Goal: Information Seeking & Learning: Check status

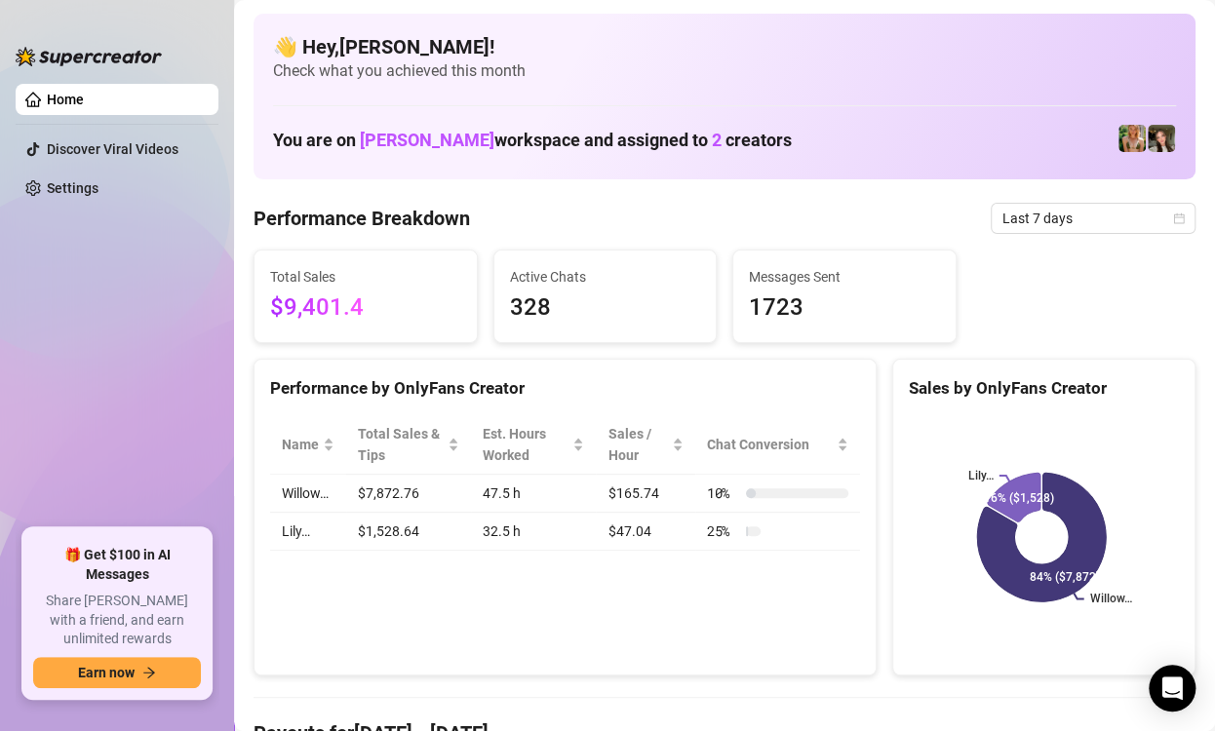
click at [67, 284] on ul "Home Discover Viral Videos Settings" at bounding box center [117, 298] width 203 height 445
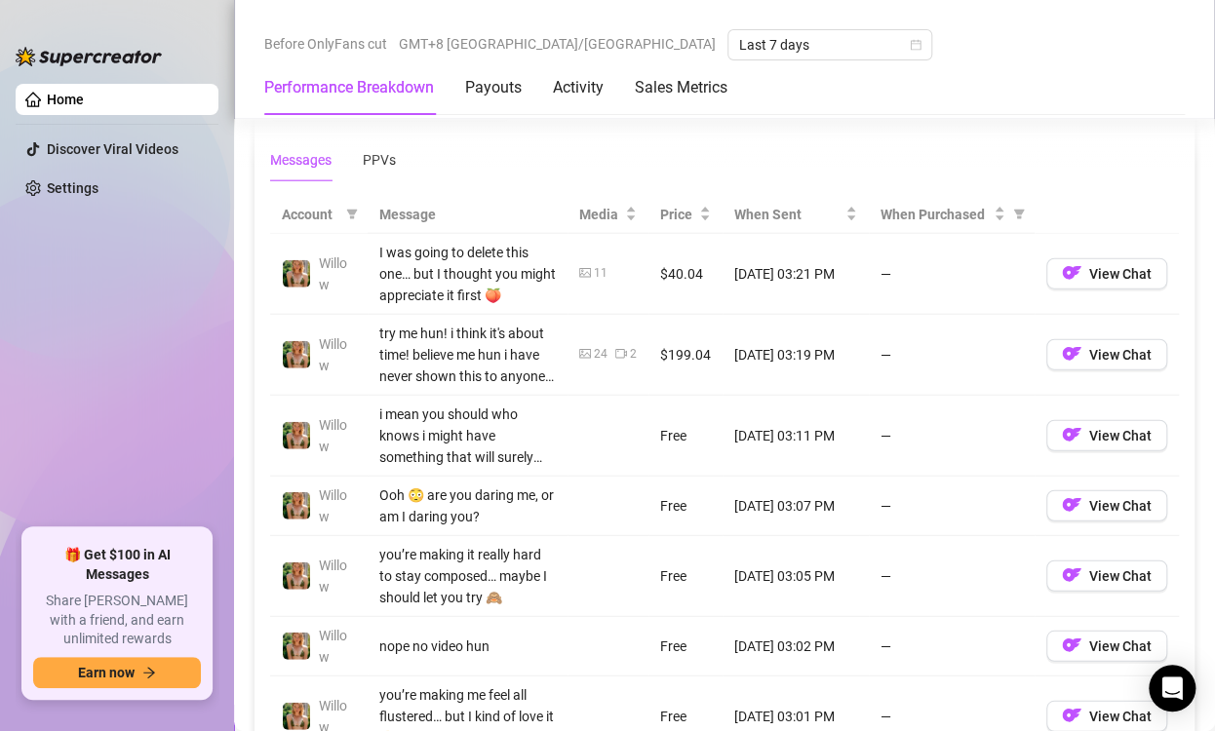
scroll to position [1560, 0]
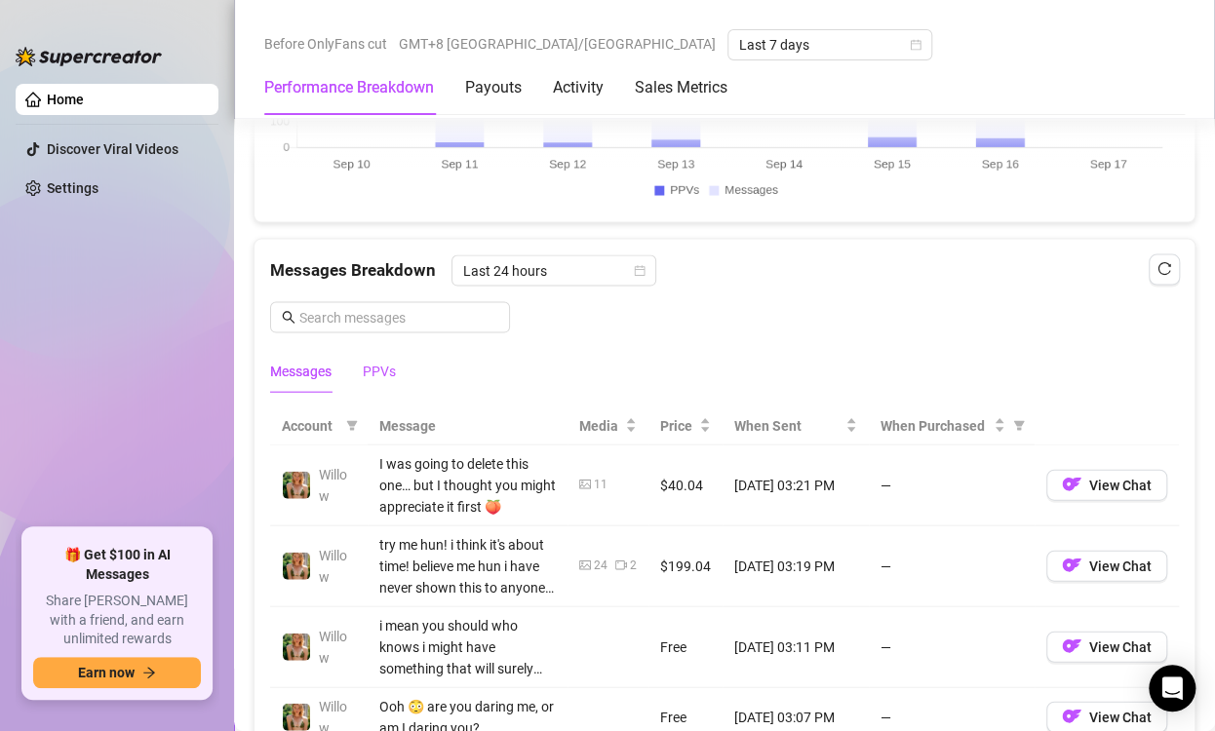
click at [378, 370] on div "PPVs" at bounding box center [379, 371] width 33 height 21
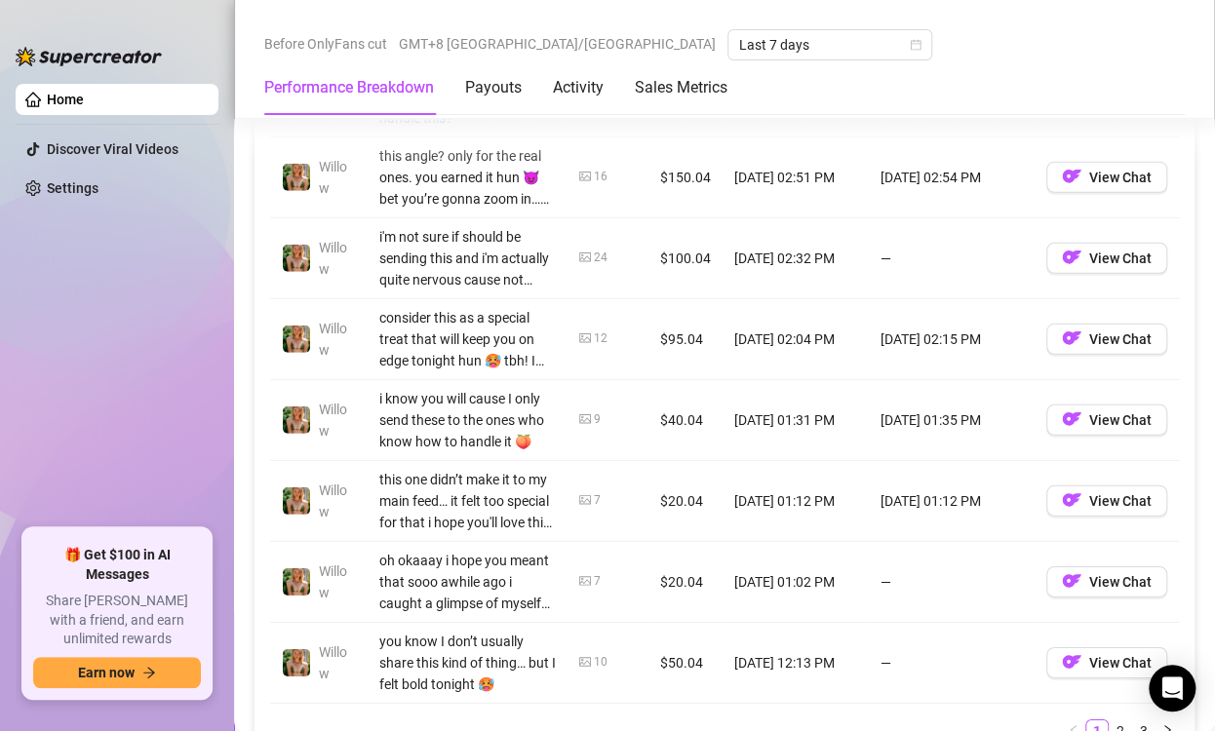
scroll to position [2242, 0]
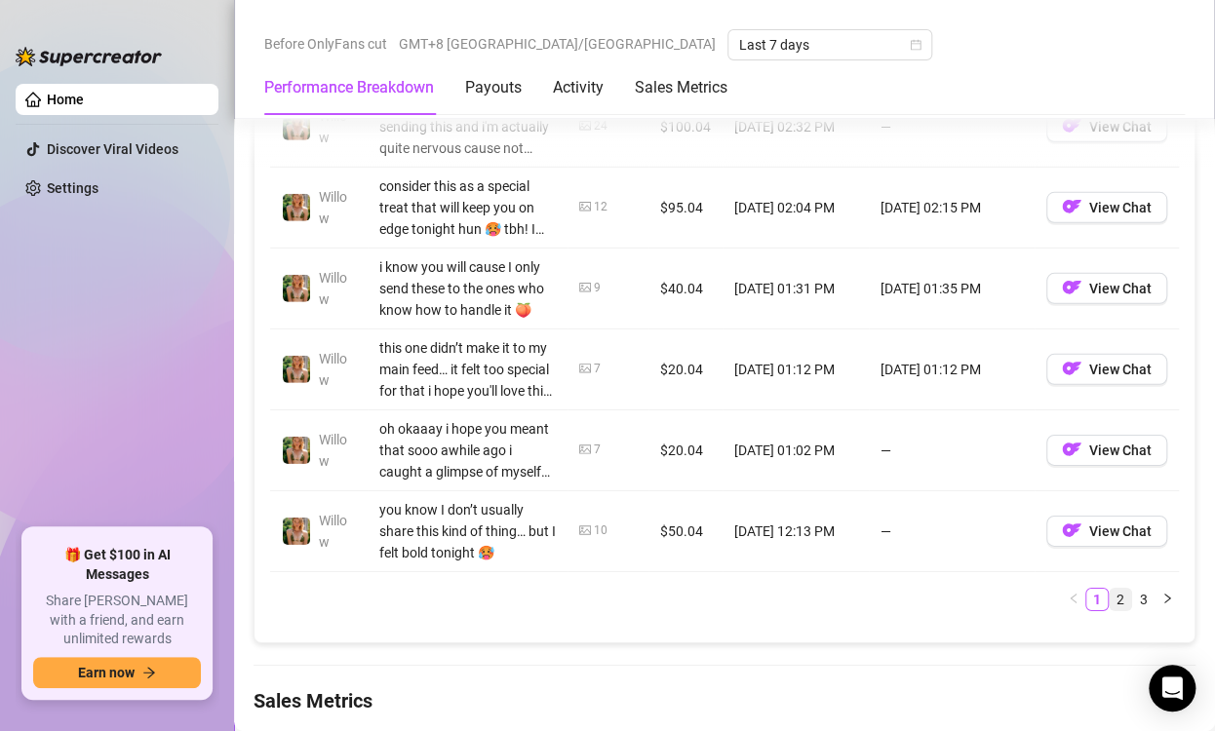
click at [1110, 598] on link "2" at bounding box center [1120, 599] width 21 height 21
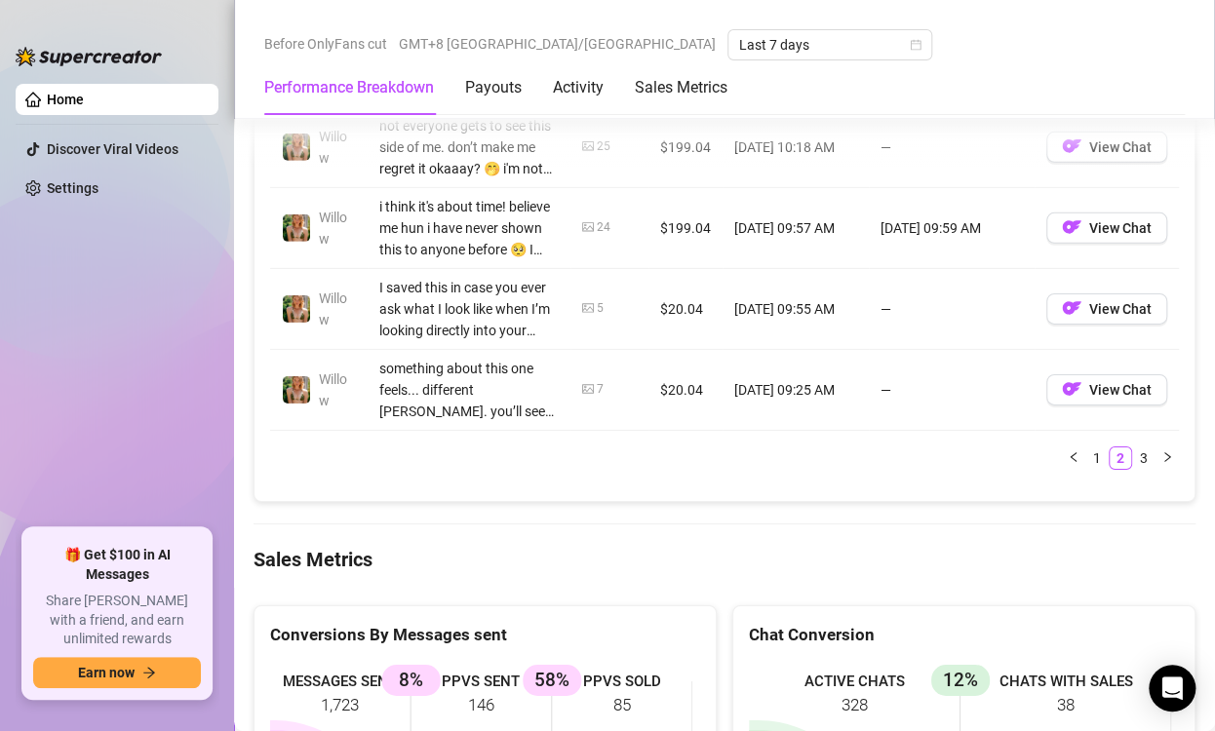
scroll to position [2535, 0]
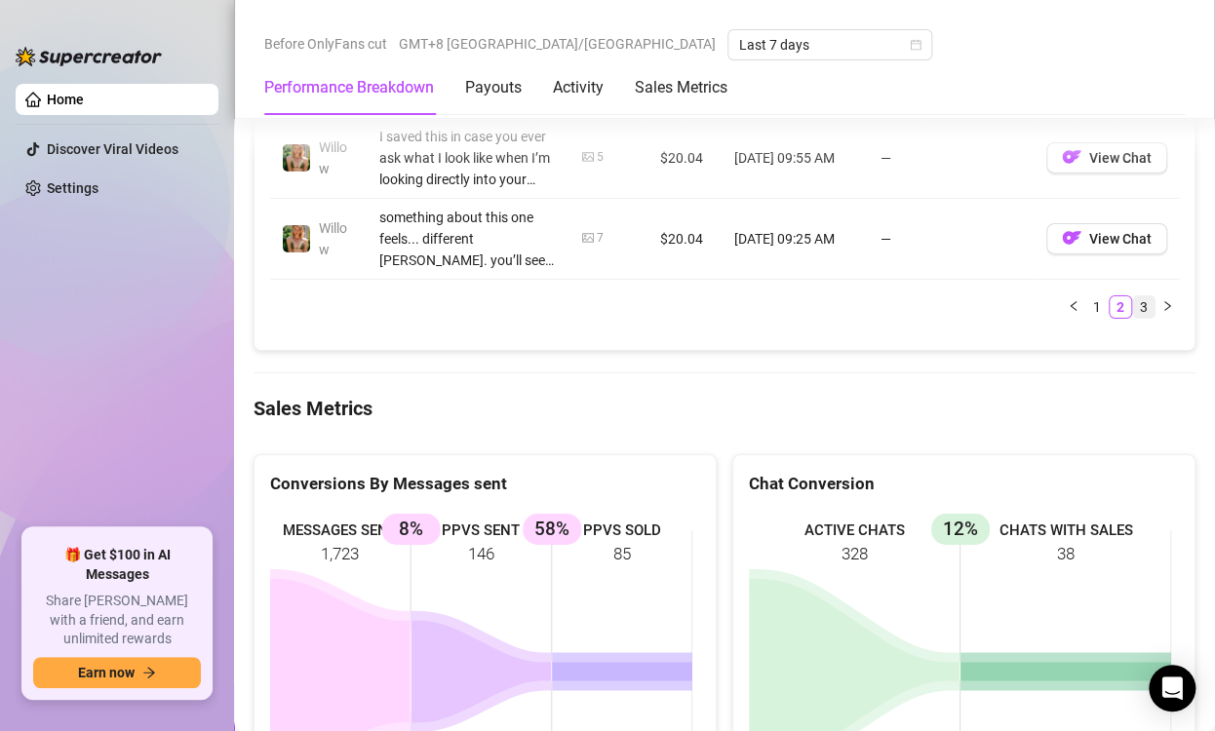
click at [1133, 308] on link "3" at bounding box center [1143, 306] width 21 height 21
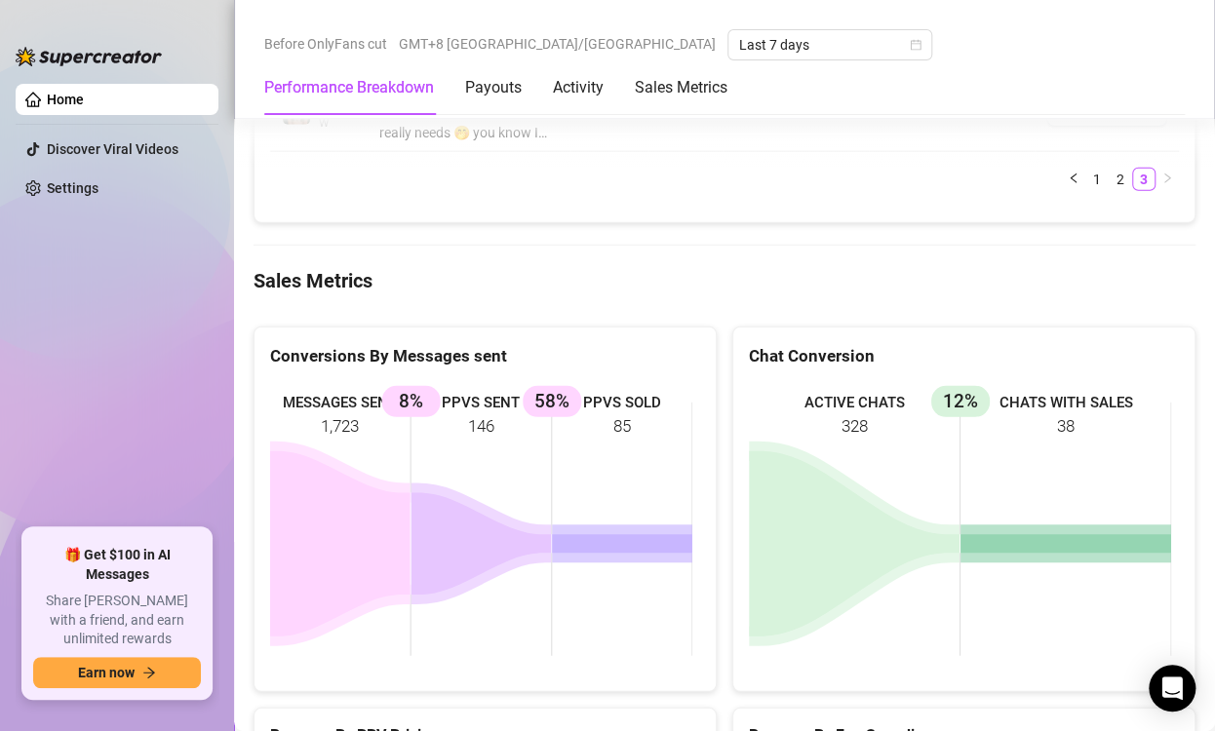
scroll to position [1657, 0]
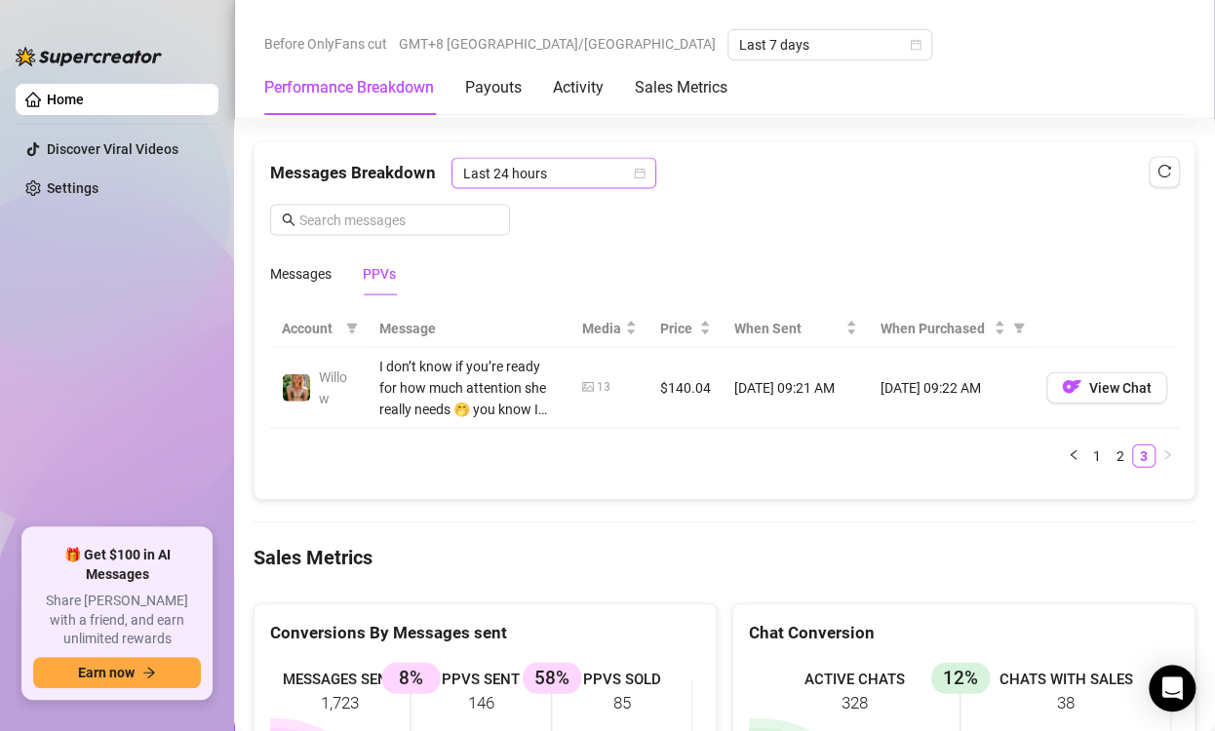
click at [625, 169] on span "Last 24 hours" at bounding box center [553, 173] width 181 height 29
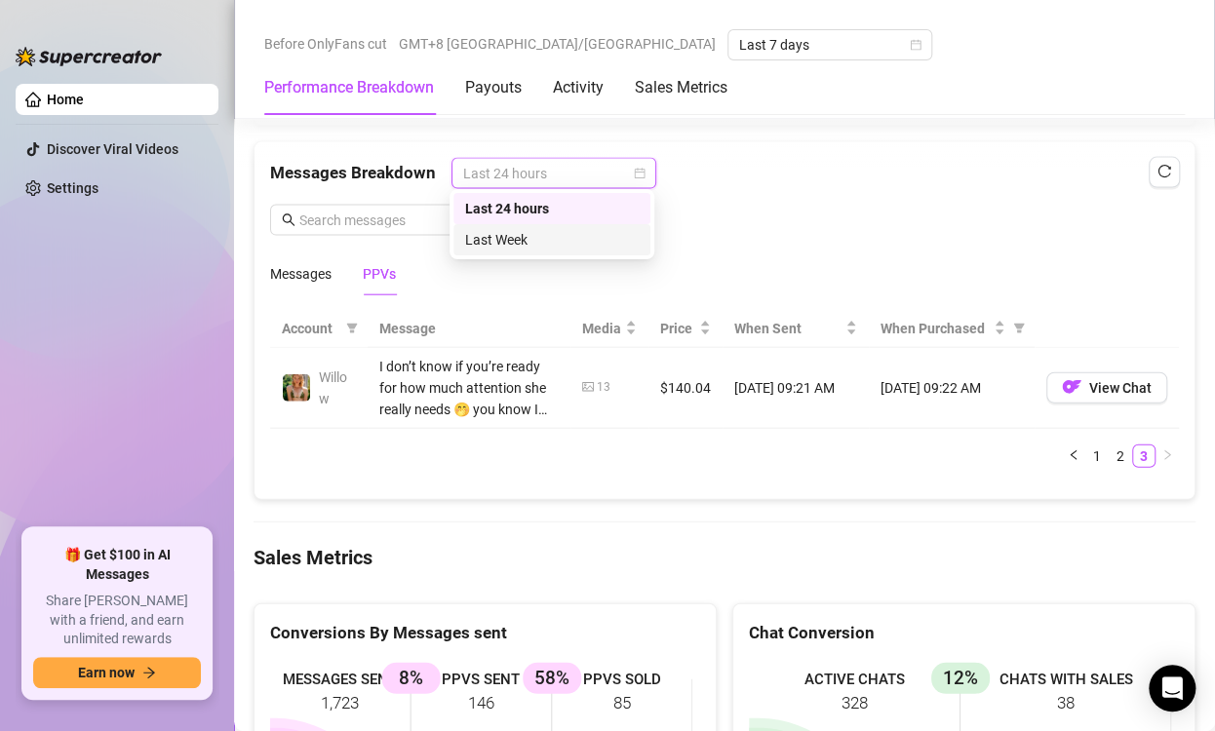
click at [556, 237] on div "Last Week" at bounding box center [552, 239] width 174 height 21
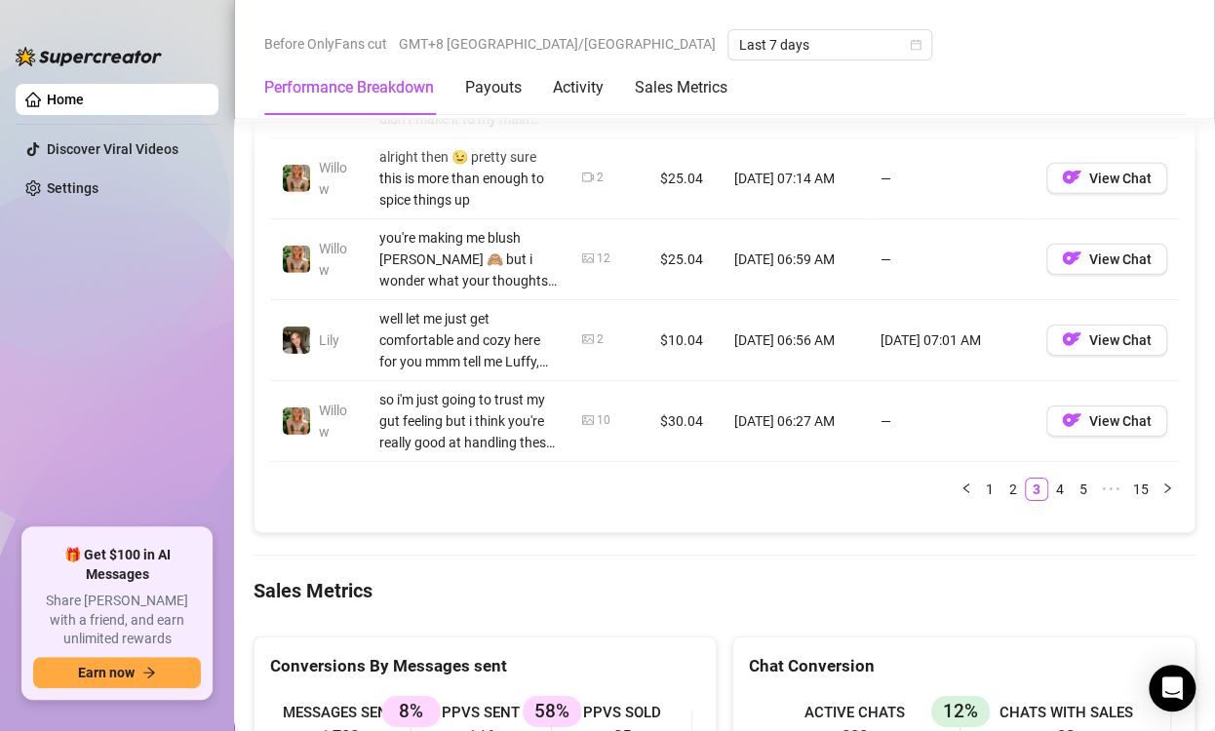
scroll to position [2437, 0]
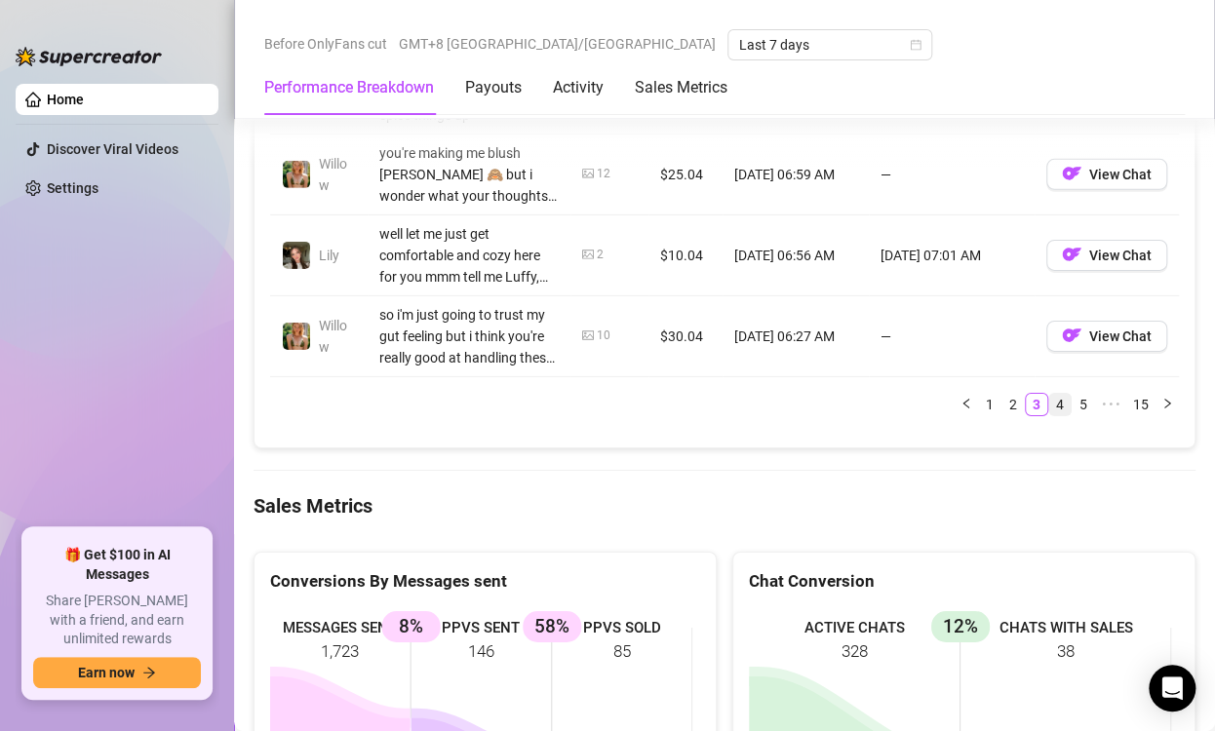
click at [1049, 401] on link "4" at bounding box center [1059, 404] width 21 height 21
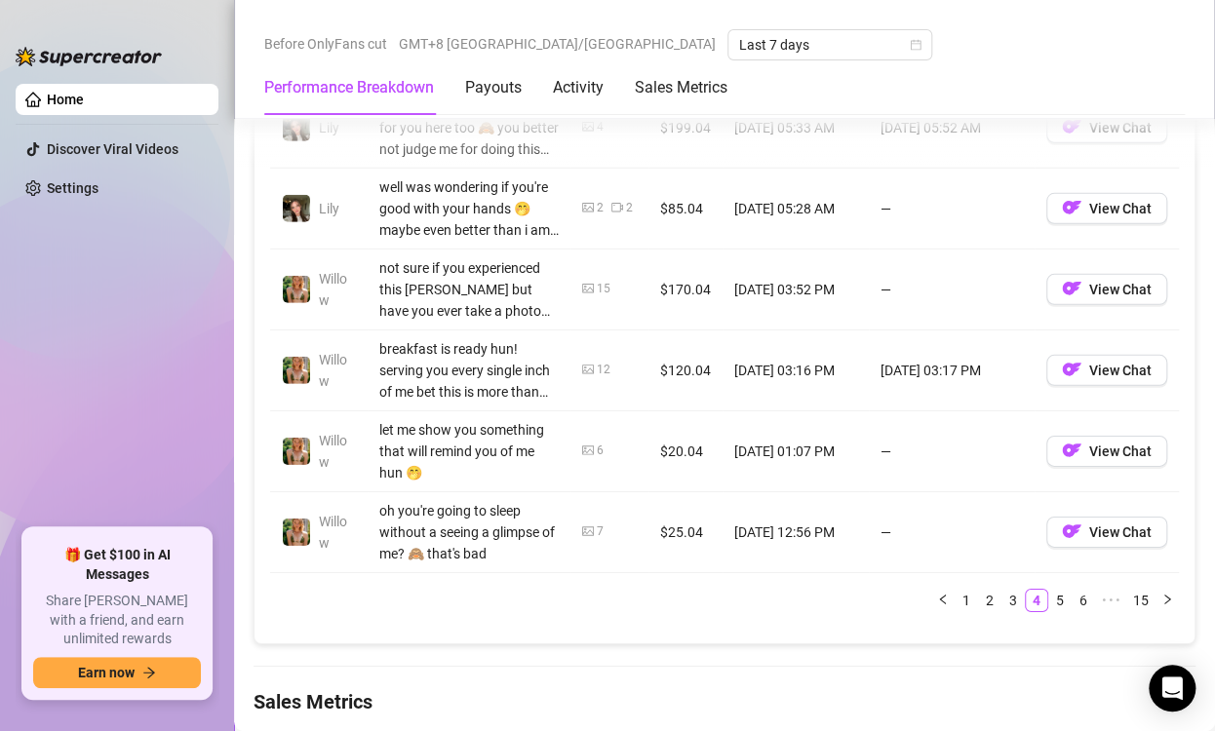
scroll to position [2340, 0]
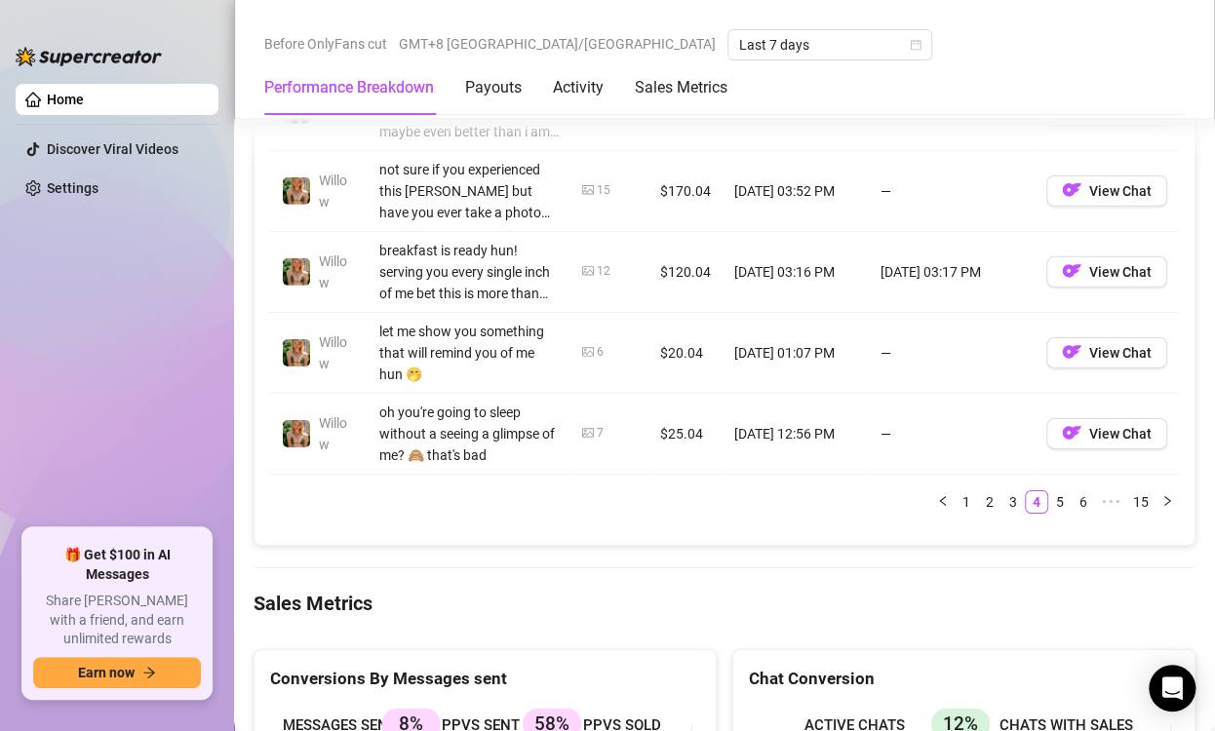
click at [1002, 491] on link "3" at bounding box center [1012, 501] width 21 height 21
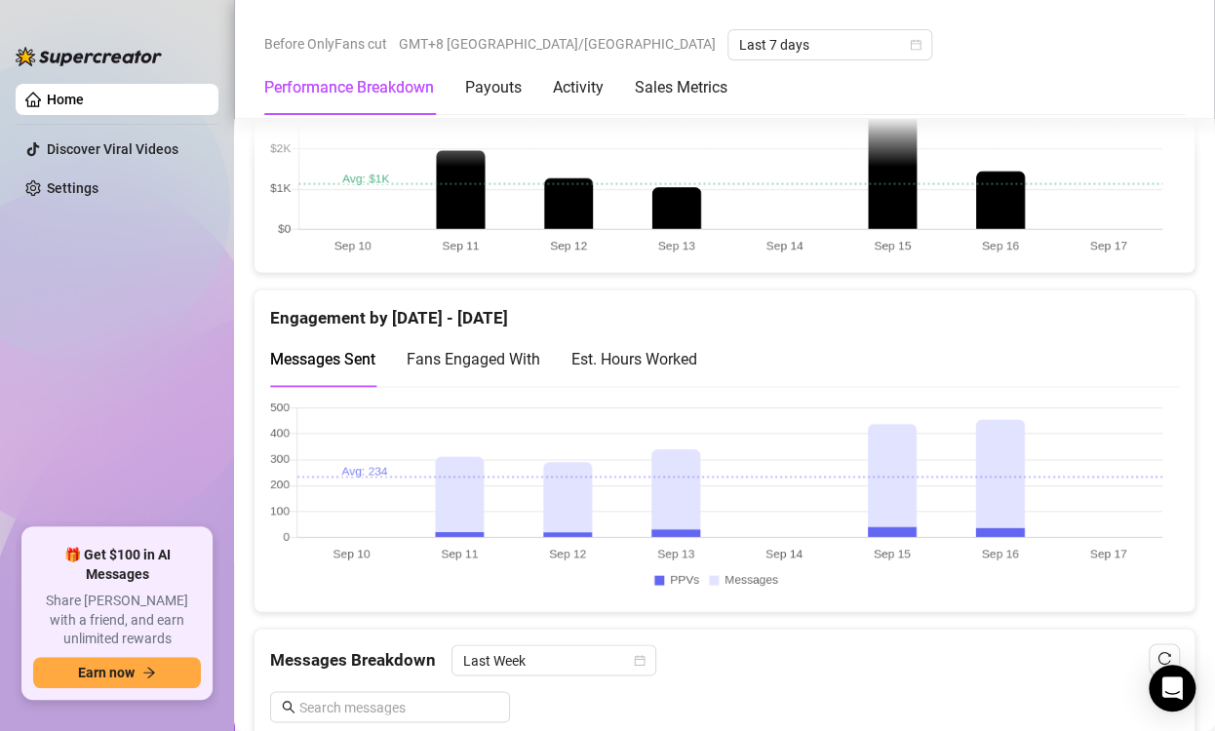
scroll to position [1170, 0]
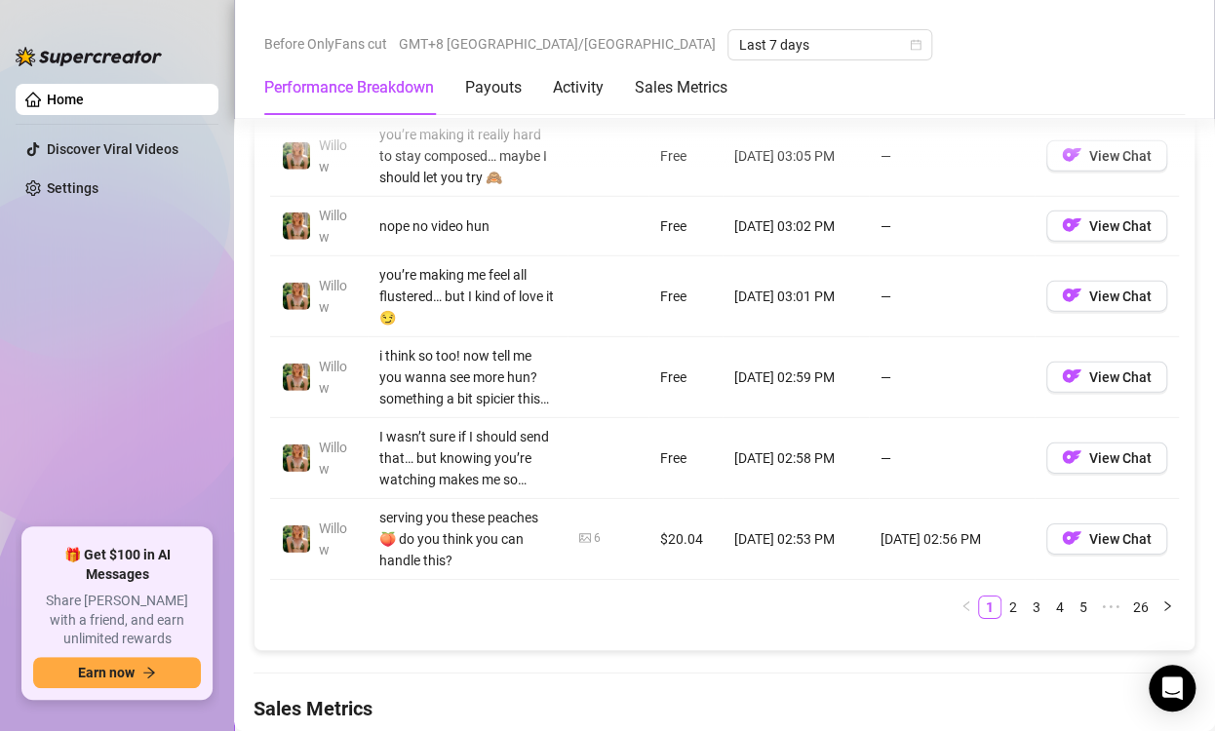
scroll to position [2193, 0]
click at [1025, 598] on li "3" at bounding box center [1036, 606] width 23 height 23
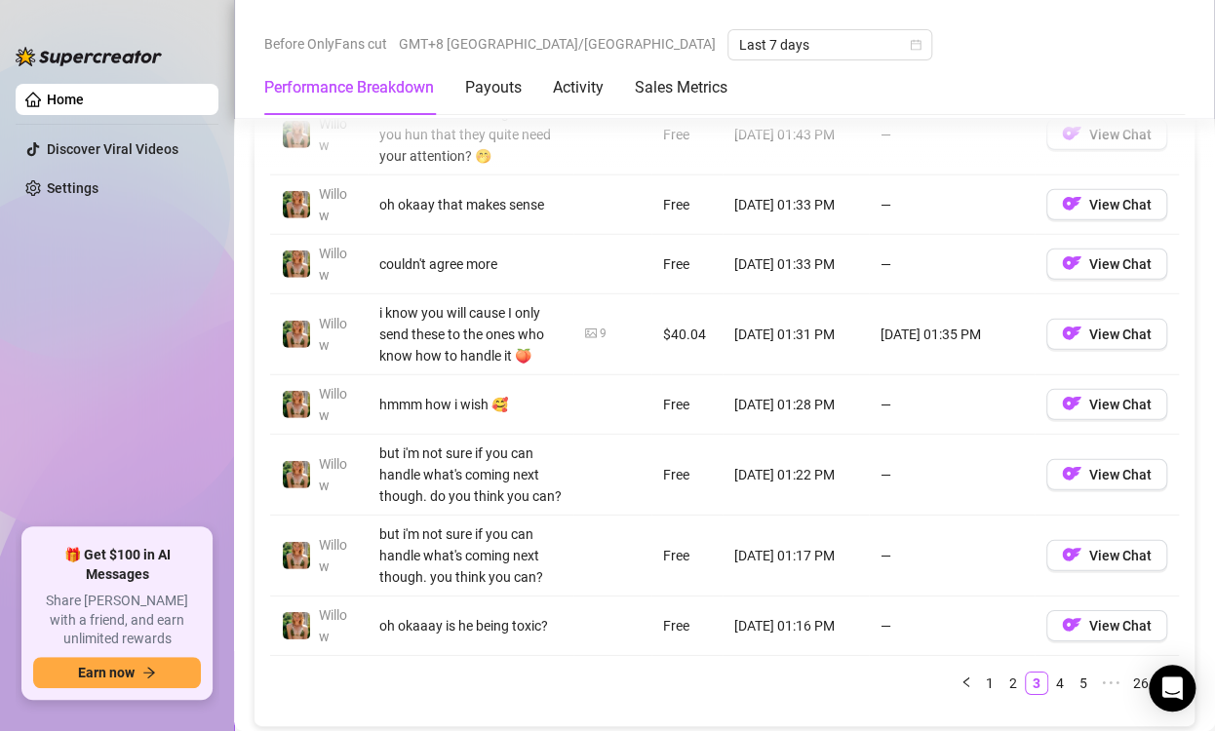
scroll to position [2290, 0]
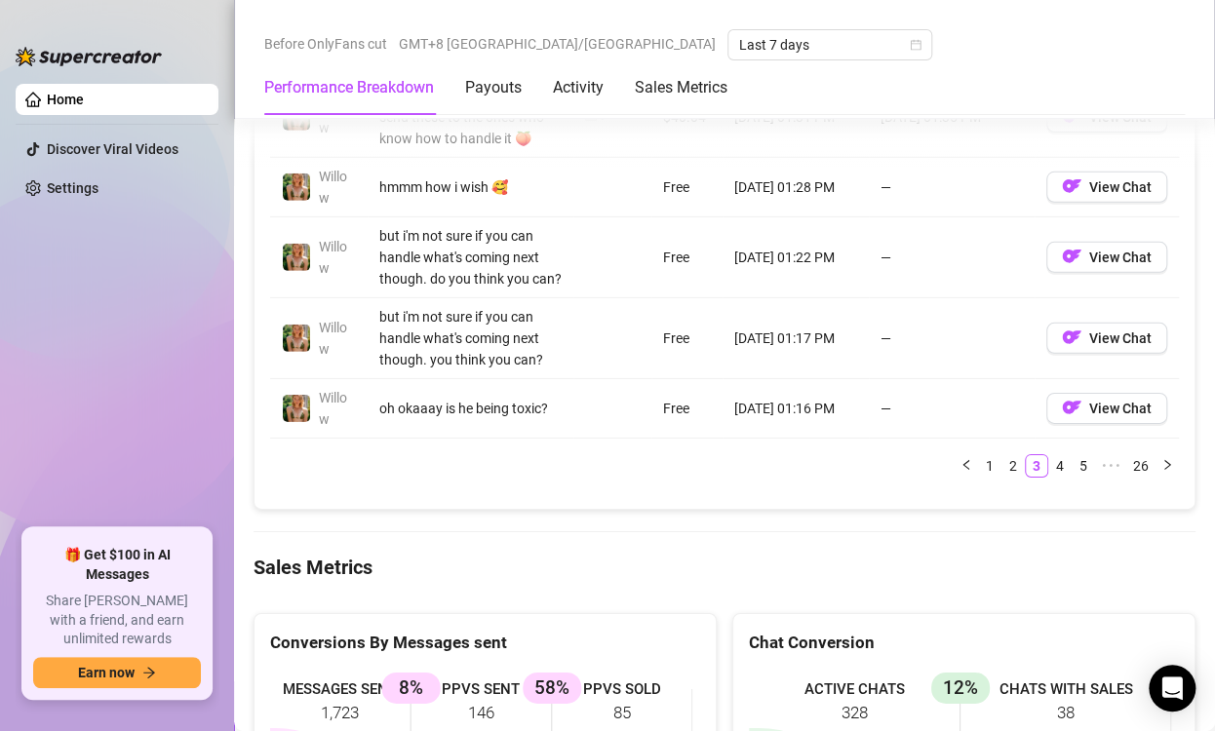
drag, startPoint x: 1044, startPoint y: 464, endPoint x: 1056, endPoint y: 417, distance: 48.2
click at [1049, 465] on link "4" at bounding box center [1059, 465] width 21 height 21
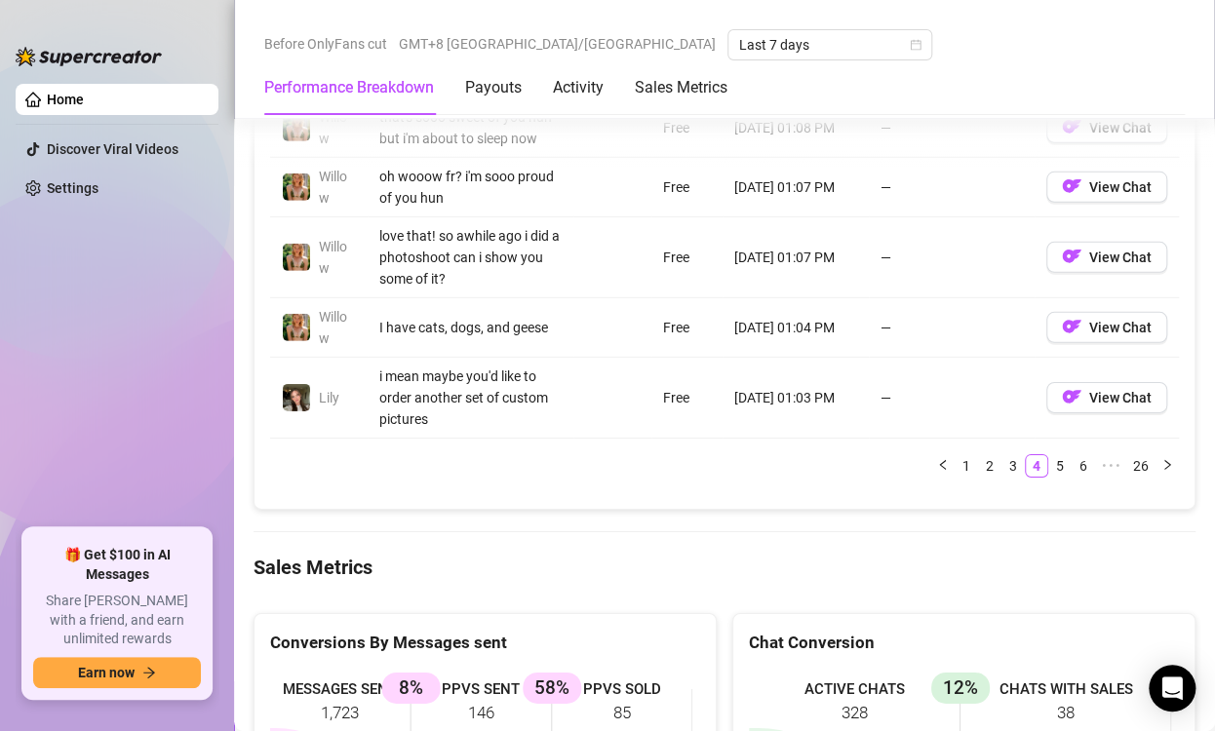
click at [1050, 456] on link "5" at bounding box center [1059, 465] width 21 height 21
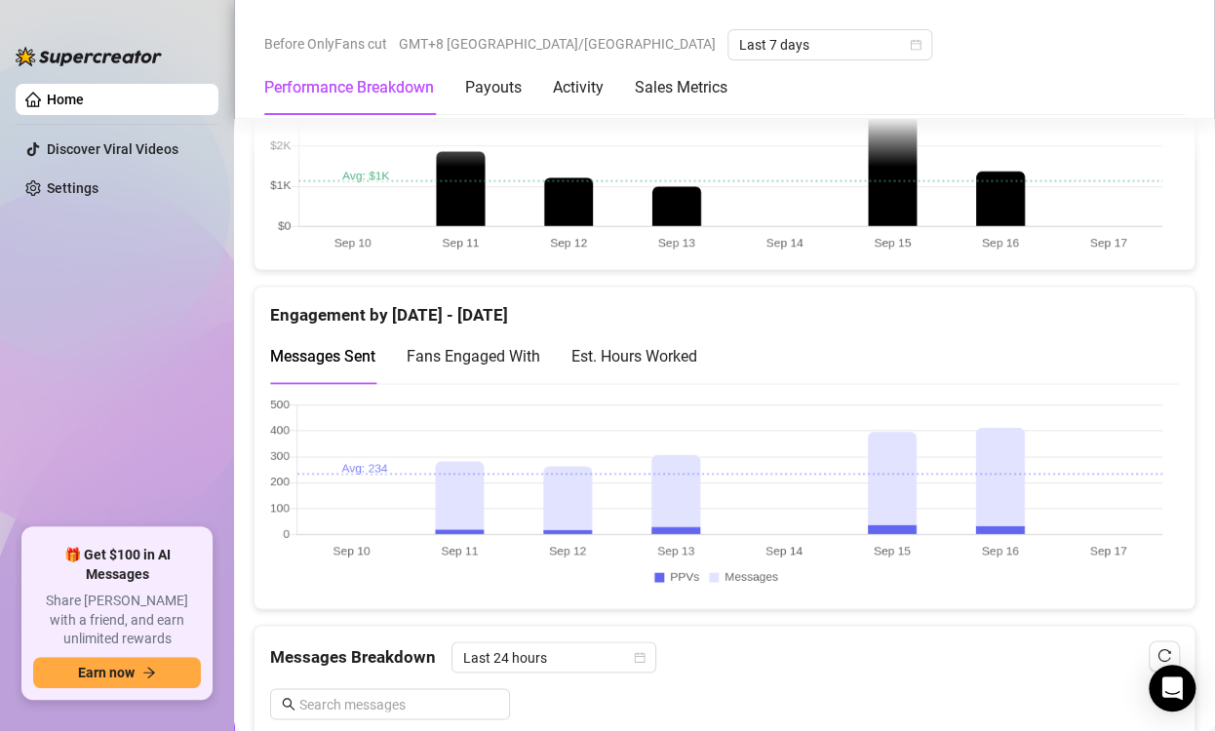
scroll to position [1315, 0]
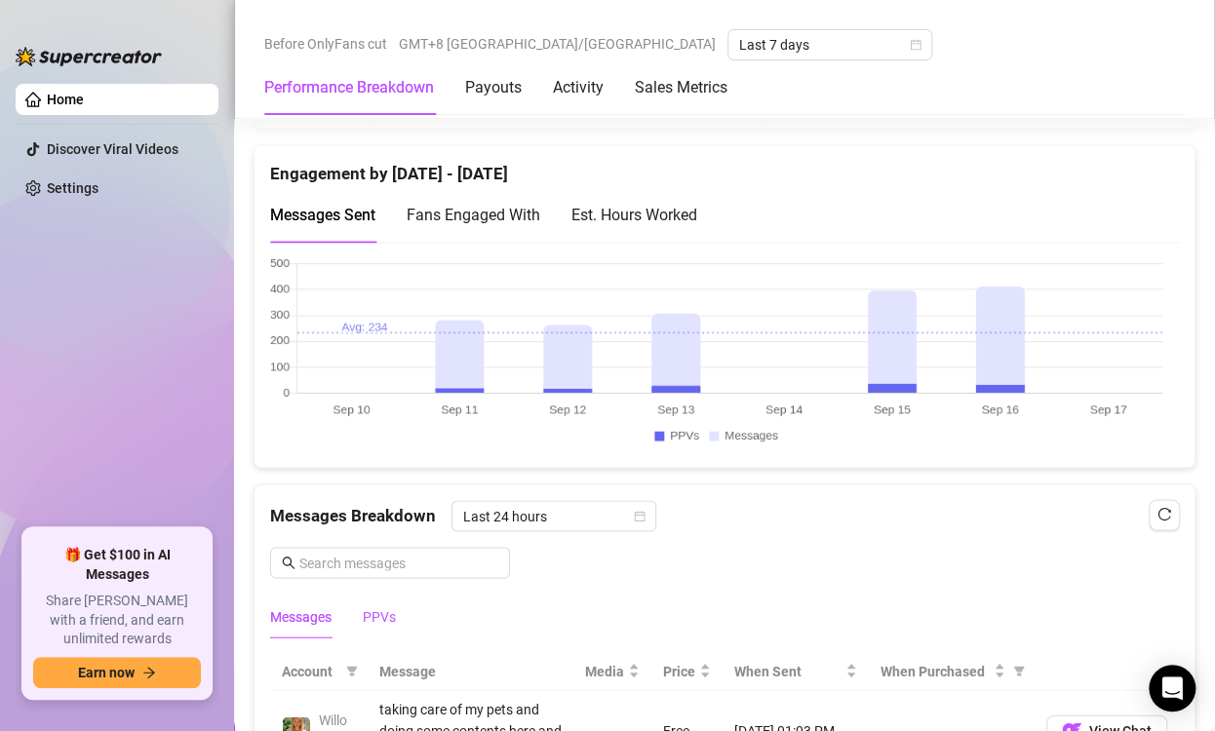
click at [389, 609] on div "PPVs" at bounding box center [379, 615] width 33 height 21
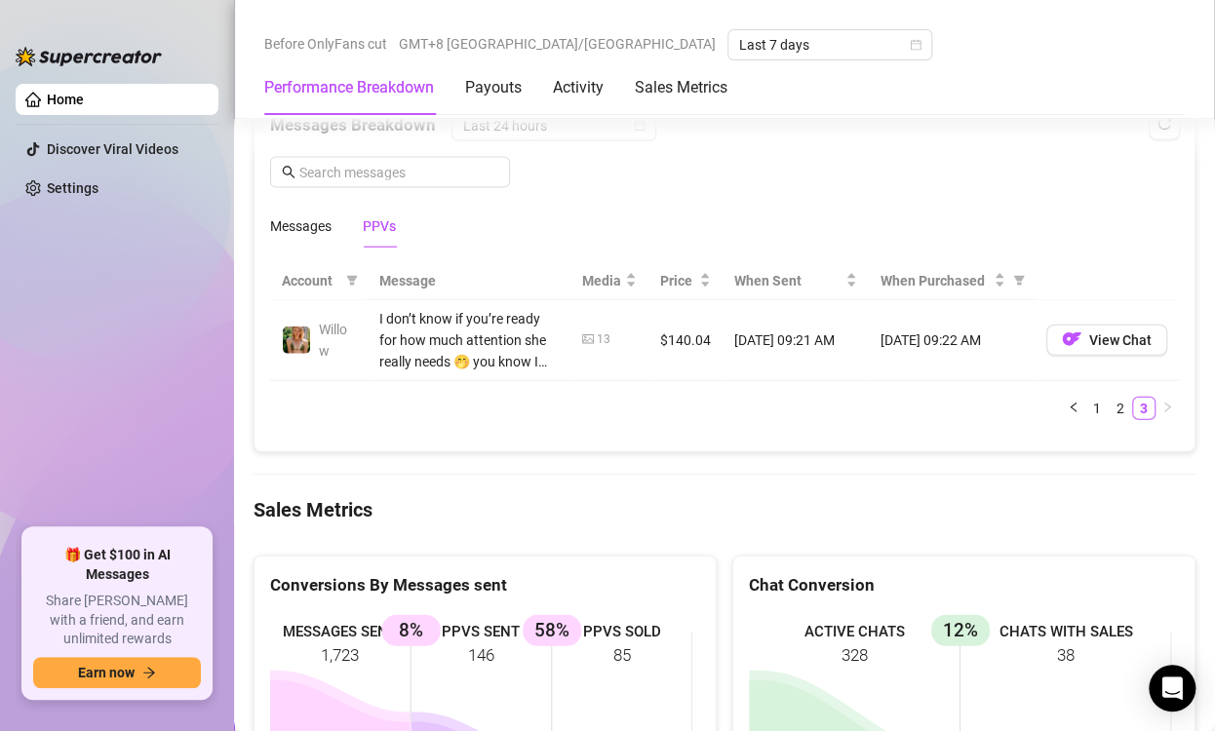
scroll to position [1413, 0]
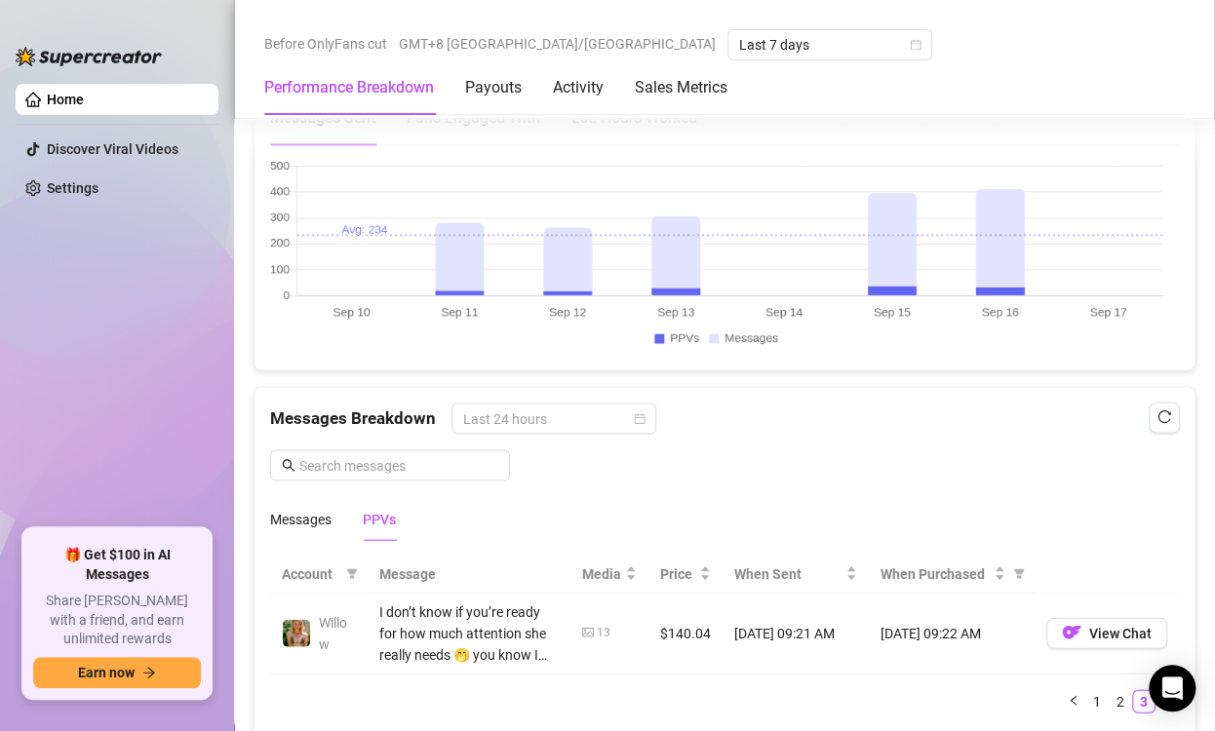
drag, startPoint x: 591, startPoint y: 409, endPoint x: 588, endPoint y: 389, distance: 19.7
click at [589, 409] on span "Last 24 hours" at bounding box center [553, 418] width 181 height 29
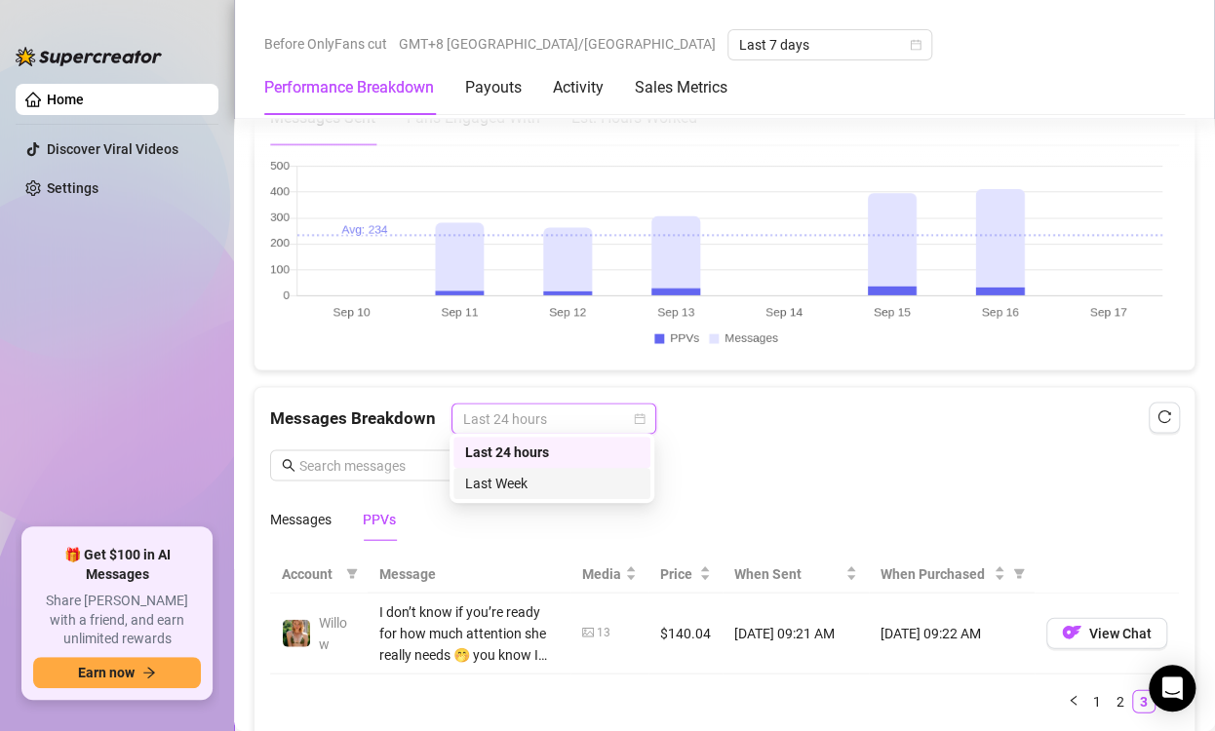
click at [537, 485] on div "Last Week" at bounding box center [552, 483] width 174 height 21
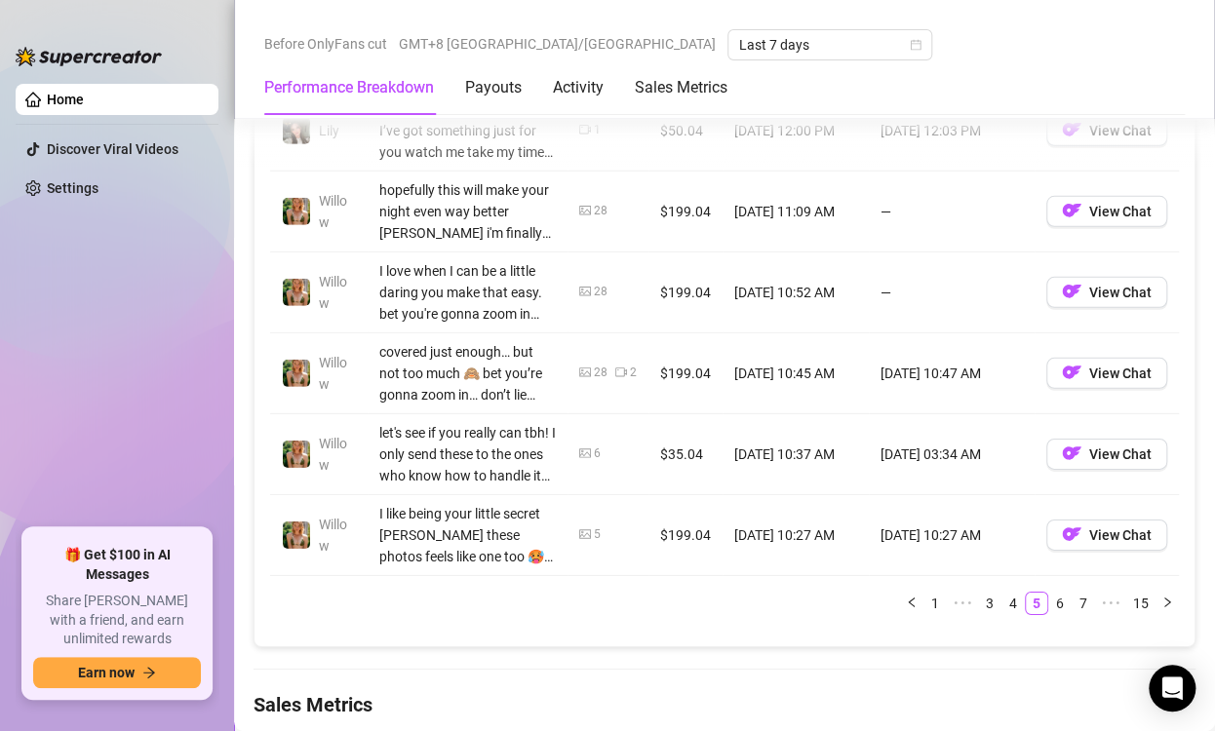
scroll to position [2388, 0]
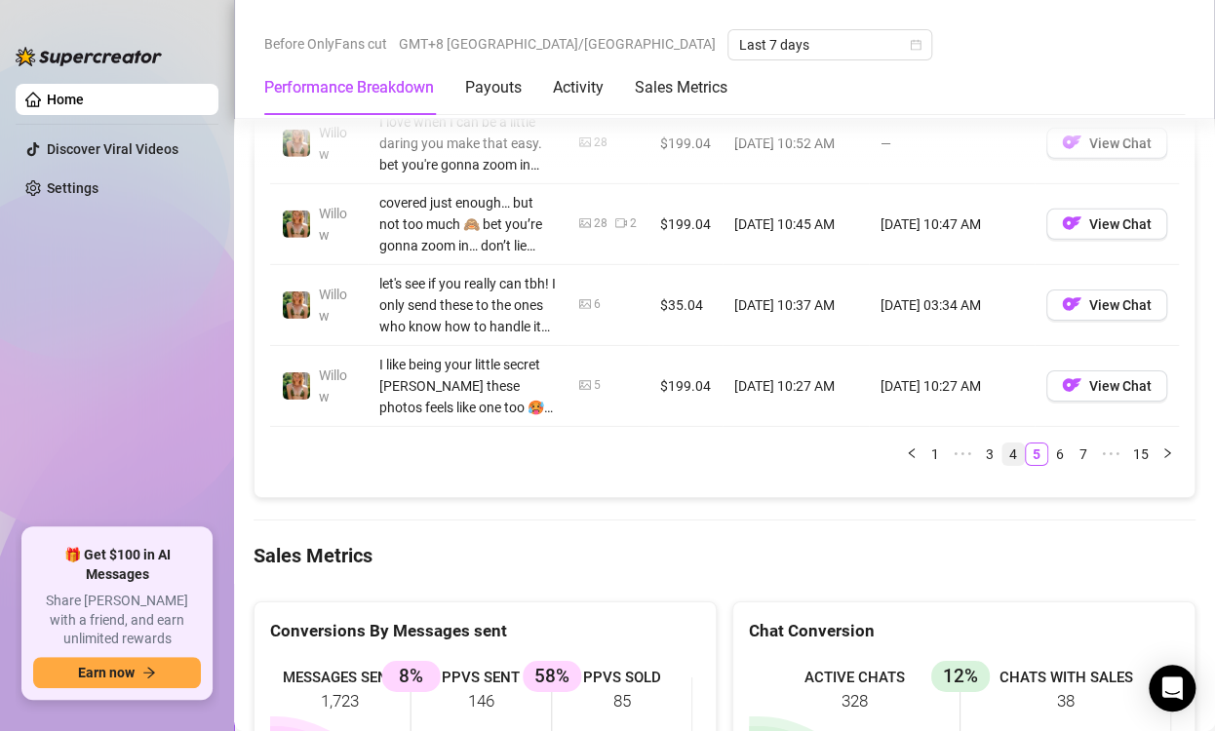
click at [1002, 454] on link "4" at bounding box center [1012, 454] width 21 height 21
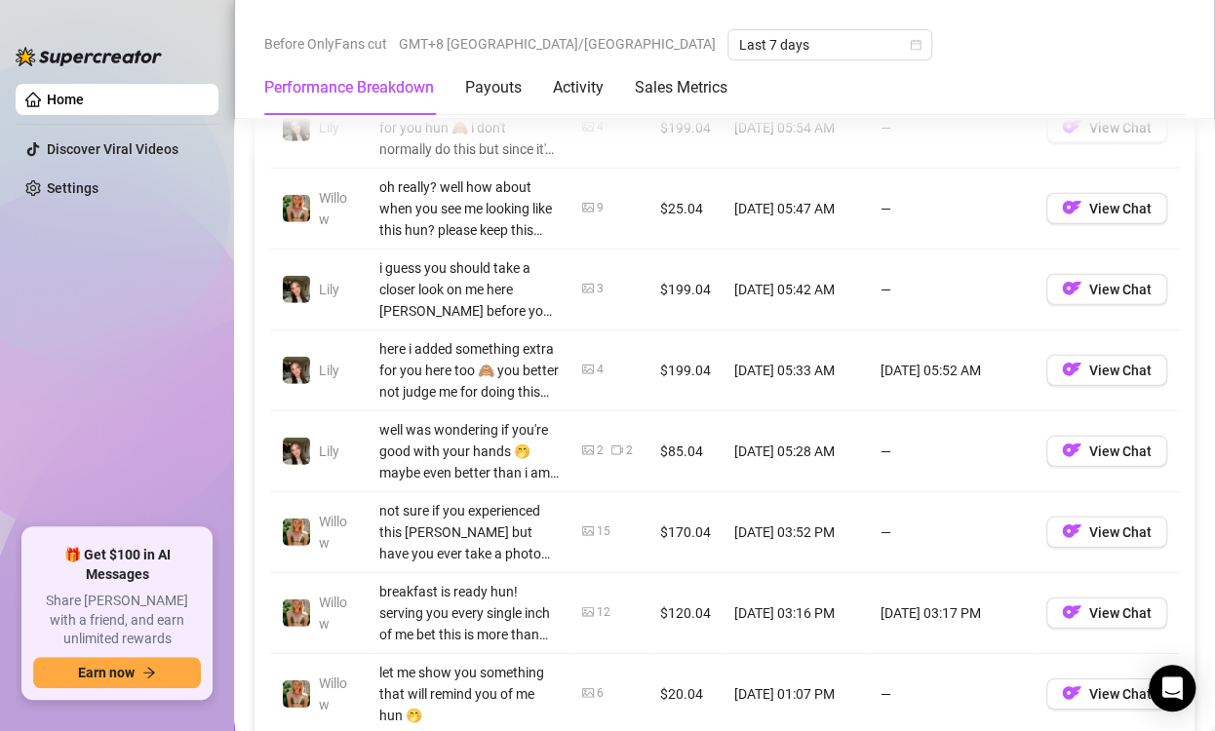
scroll to position [1998, 0]
click at [182, 386] on ul "Home Discover Viral Videos Settings" at bounding box center [117, 298] width 203 height 445
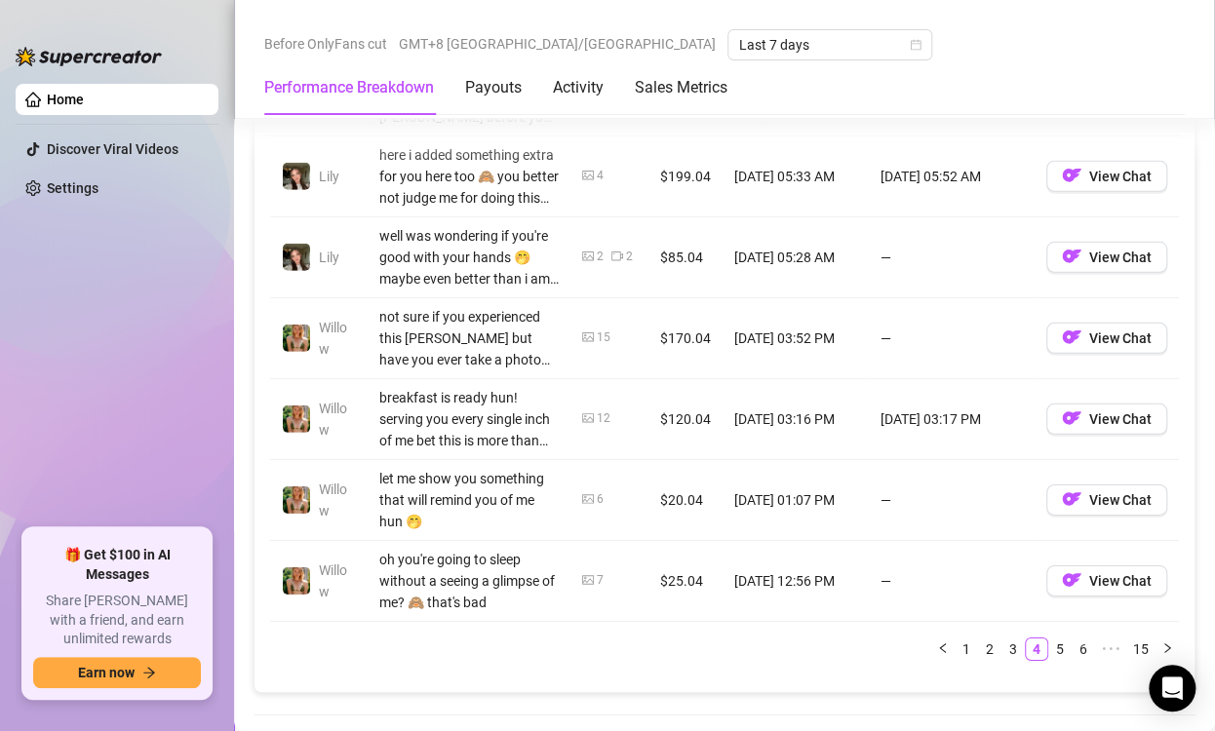
scroll to position [2388, 0]
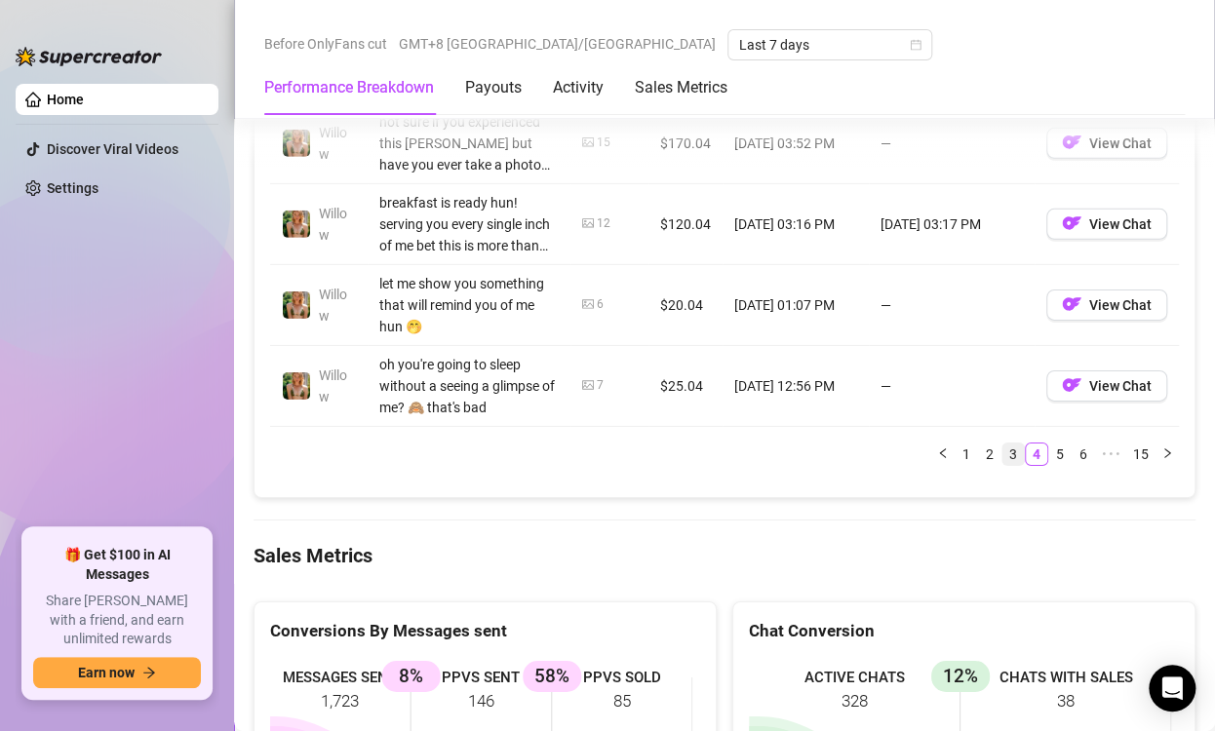
click at [1002, 450] on link "3" at bounding box center [1012, 454] width 21 height 21
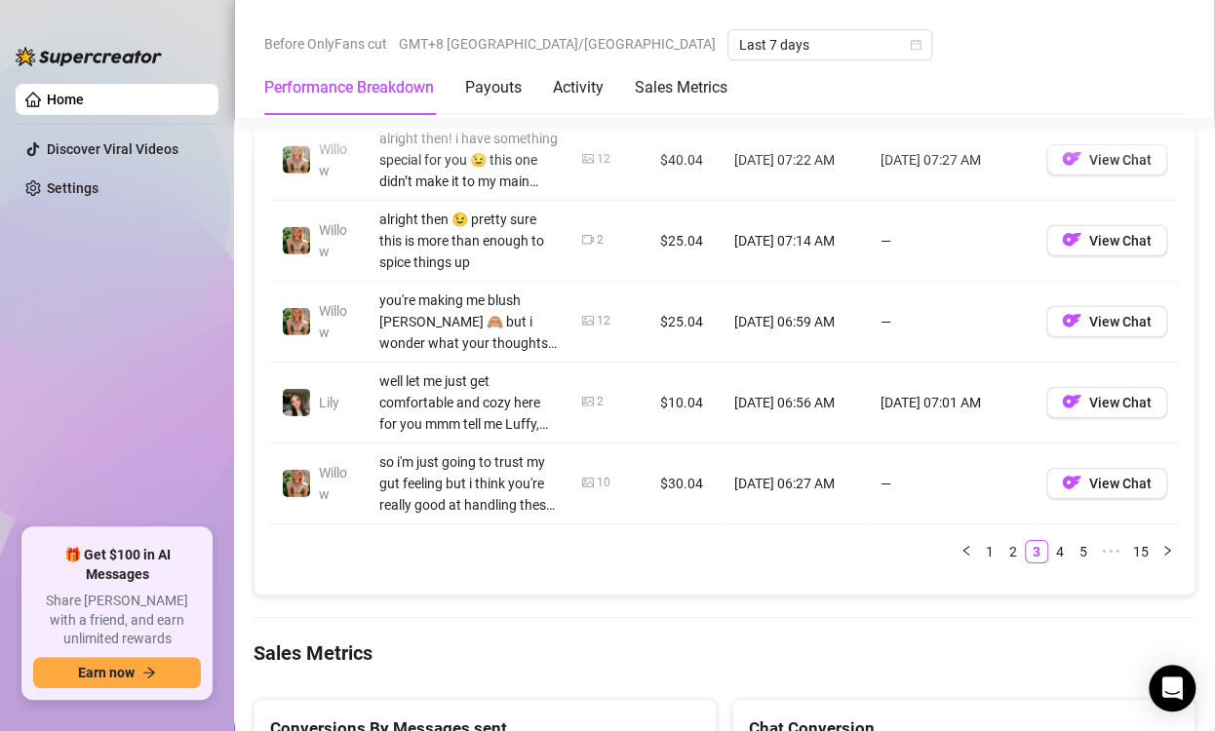
scroll to position [2193, 0]
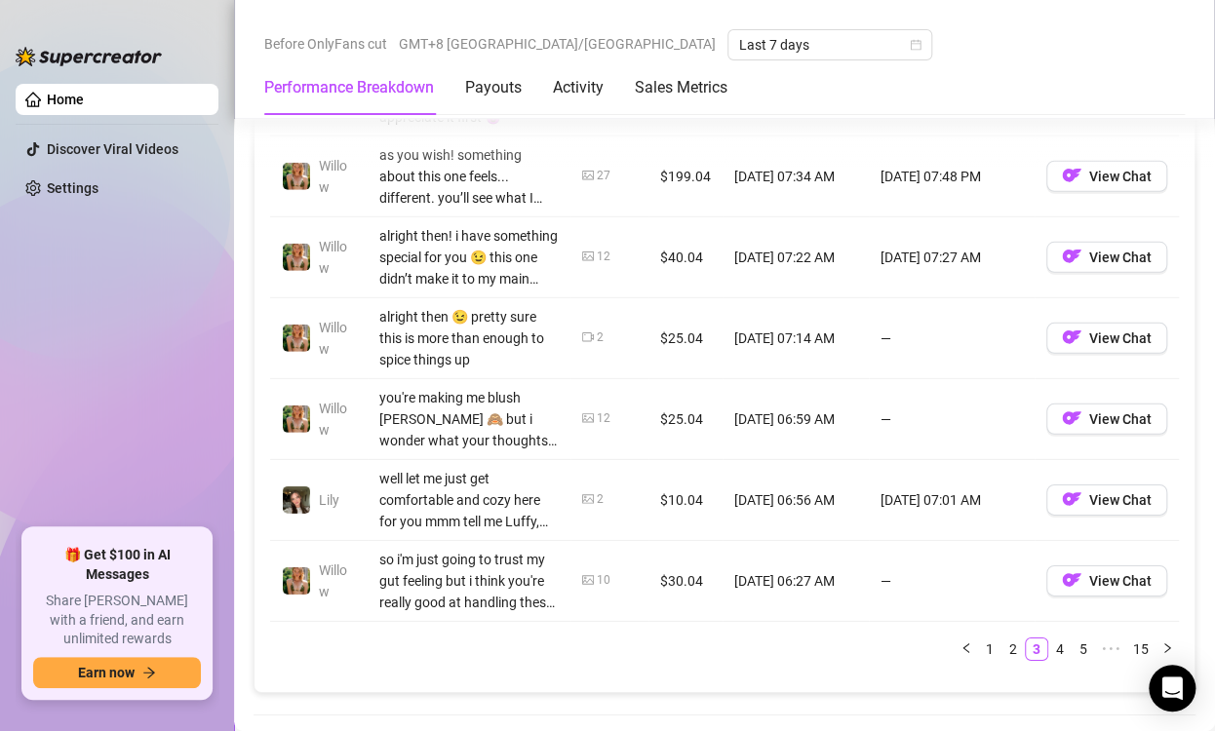
click at [653, 638] on ul "1 2 3 4 5 ••• 15" at bounding box center [724, 649] width 909 height 23
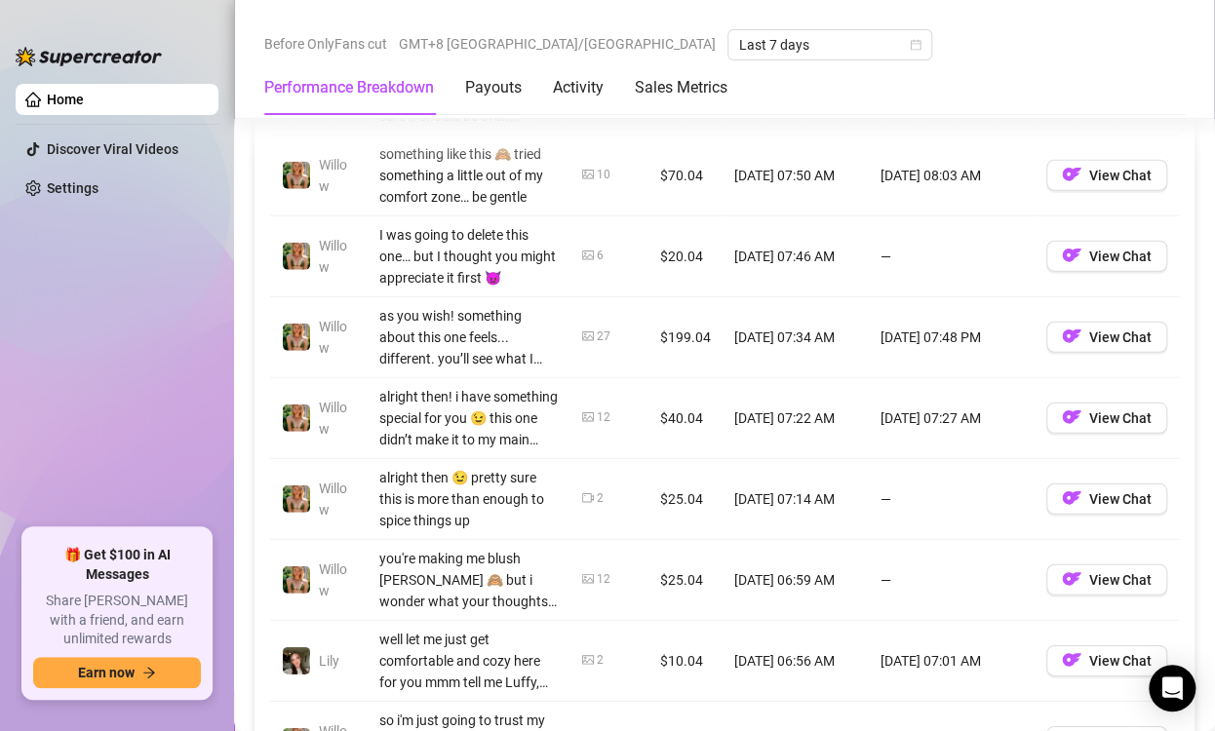
scroll to position [1998, 0]
